Goal: Task Accomplishment & Management: Complete application form

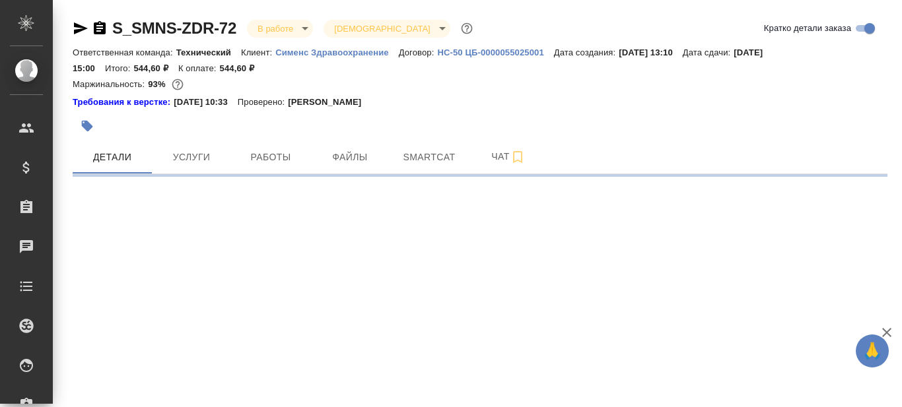
select select "RU"
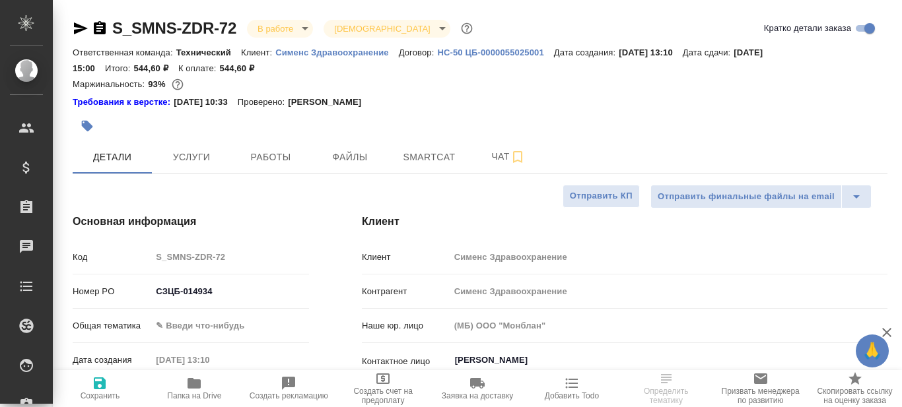
type textarea "x"
type input "[PERSON_NAME]"
type input "[PERSON_NAME]pavlova"
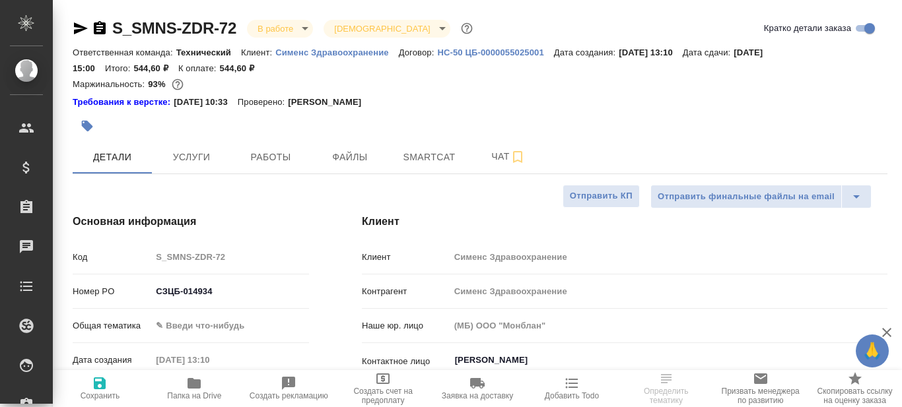
click at [200, 383] on icon "button" at bounding box center [194, 383] width 13 height 11
type textarea "x"
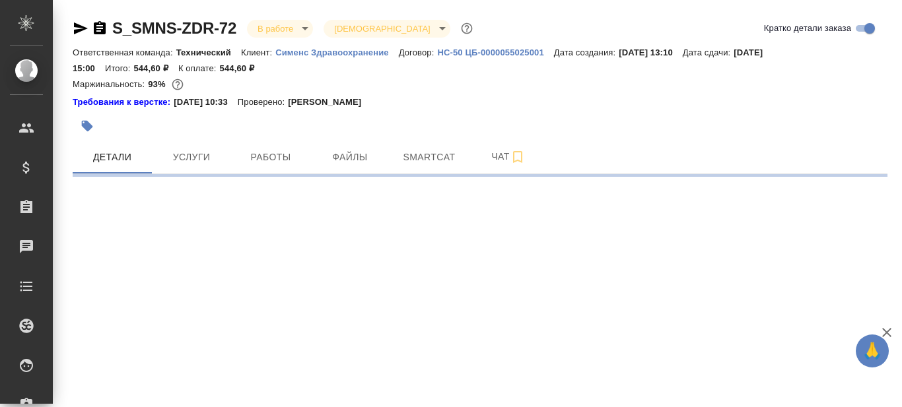
select select "RU"
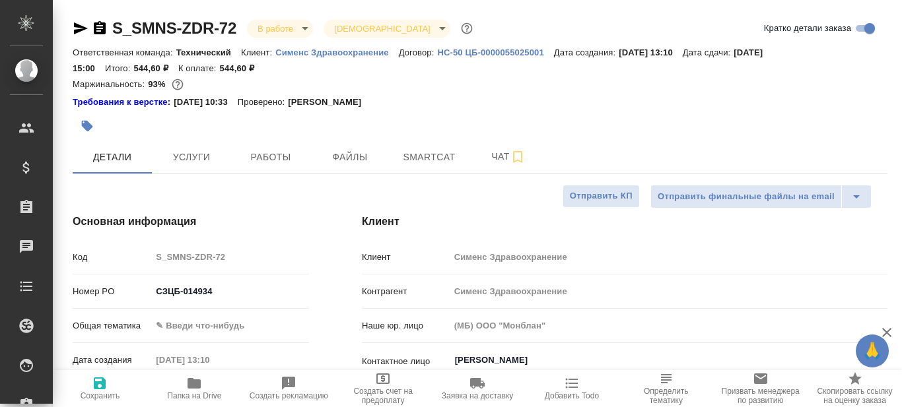
type textarea "x"
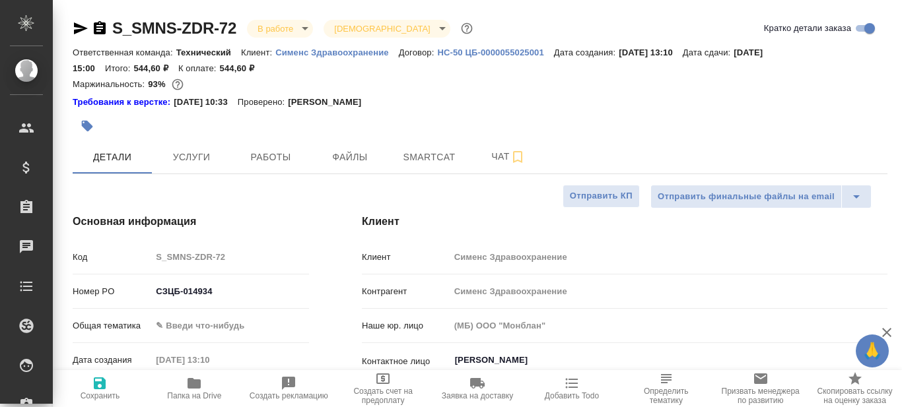
type textarea "x"
